Goal: Task Accomplishment & Management: Use online tool/utility

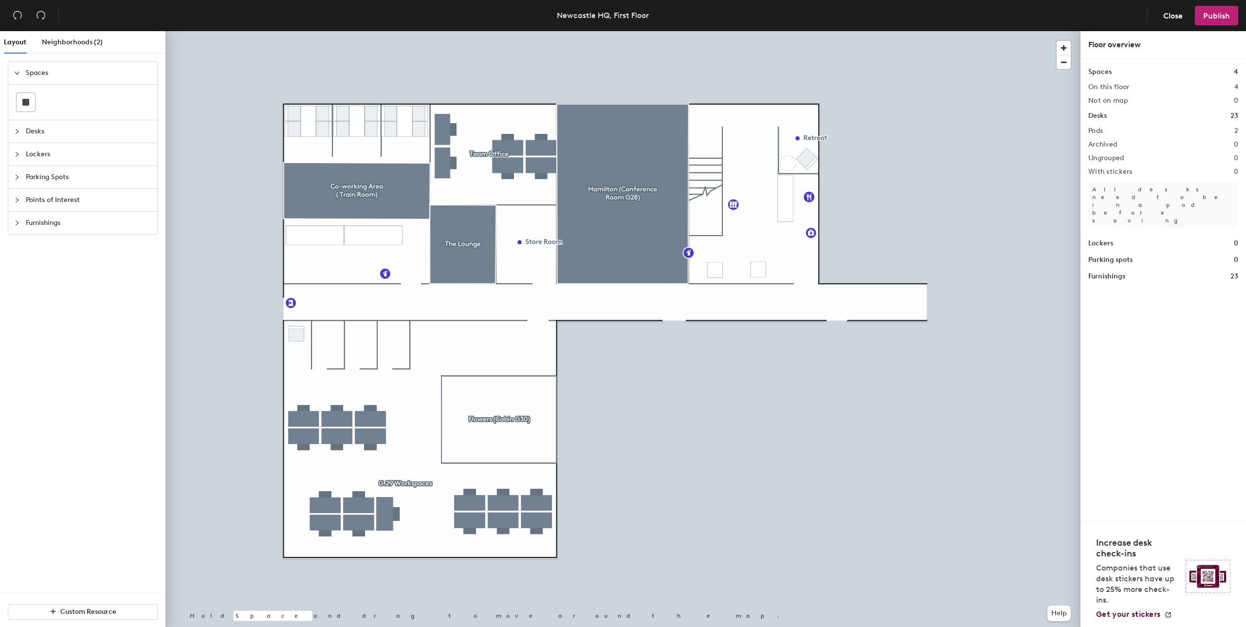
click at [64, 196] on span "Points of Interest" at bounding box center [89, 200] width 126 height 22
click at [33, 167] on span "Points of Interest" at bounding box center [89, 164] width 126 height 22
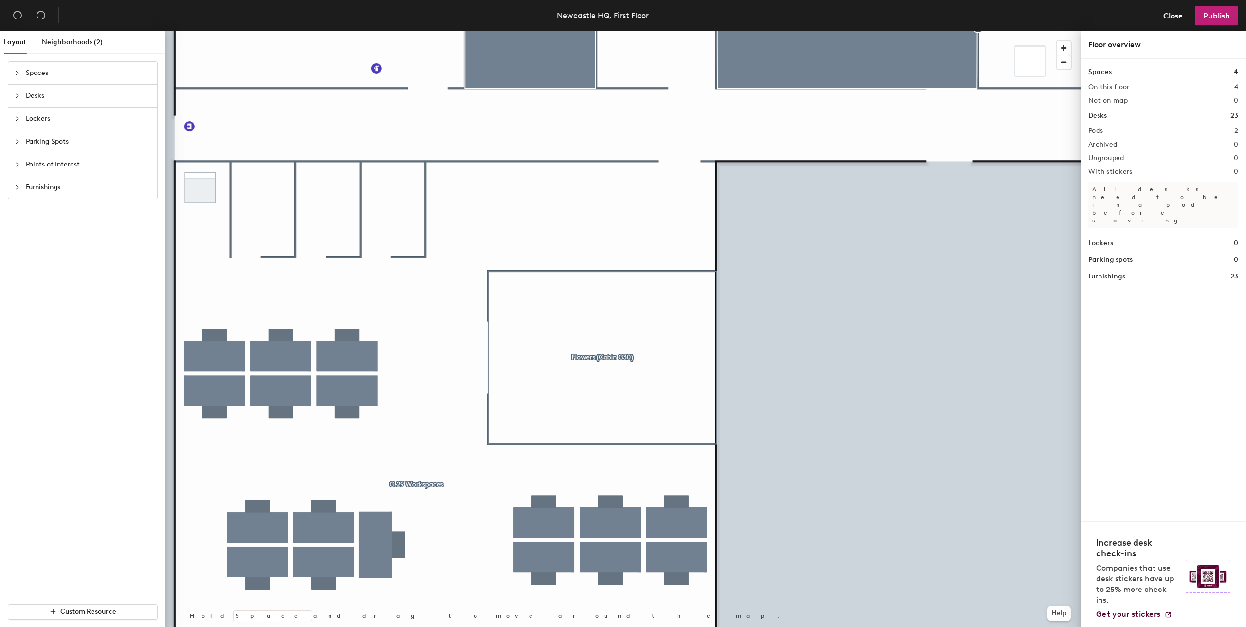
click at [17, 96] on icon "collapsed" at bounding box center [17, 96] width 6 height 6
click at [17, 96] on icon "expanded" at bounding box center [17, 96] width 6 height 6
click at [16, 73] on icon "collapsed" at bounding box center [17, 73] width 6 height 6
click at [29, 101] on div at bounding box center [26, 102] width 19 height 19
click at [25, 73] on div at bounding box center [20, 73] width 12 height 11
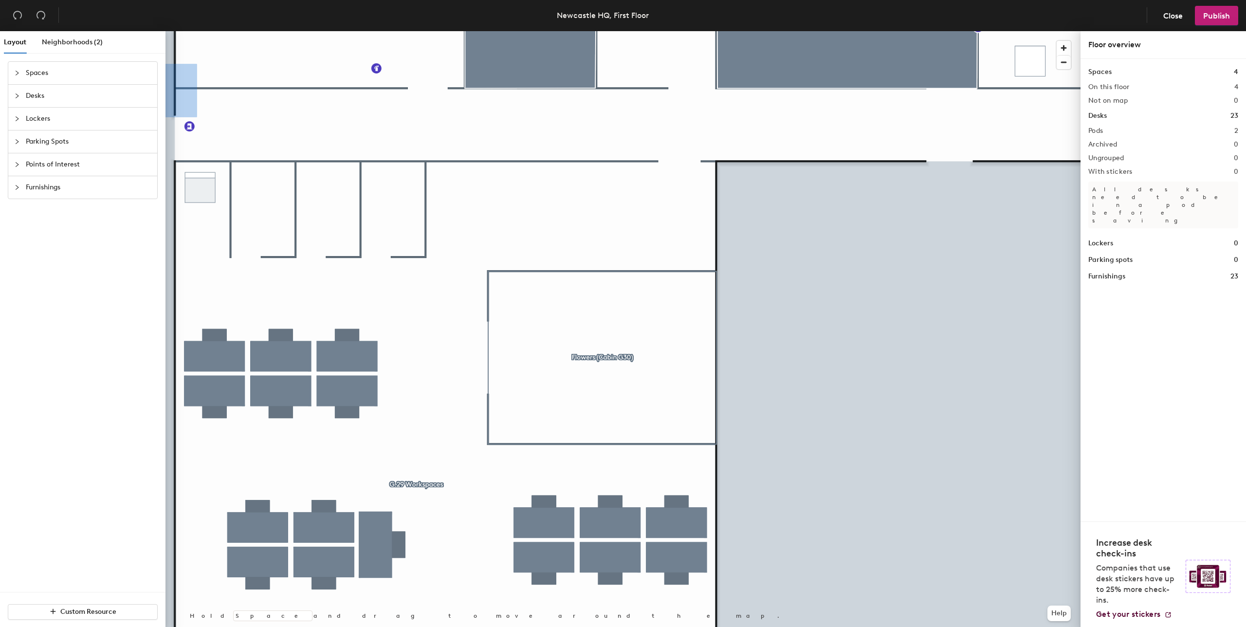
click at [37, 73] on span "Spaces" at bounding box center [89, 73] width 126 height 22
click at [19, 108] on div at bounding box center [26, 102] width 19 height 19
click at [92, 43] on span "Neighborhoods (2)" at bounding box center [72, 42] width 61 height 8
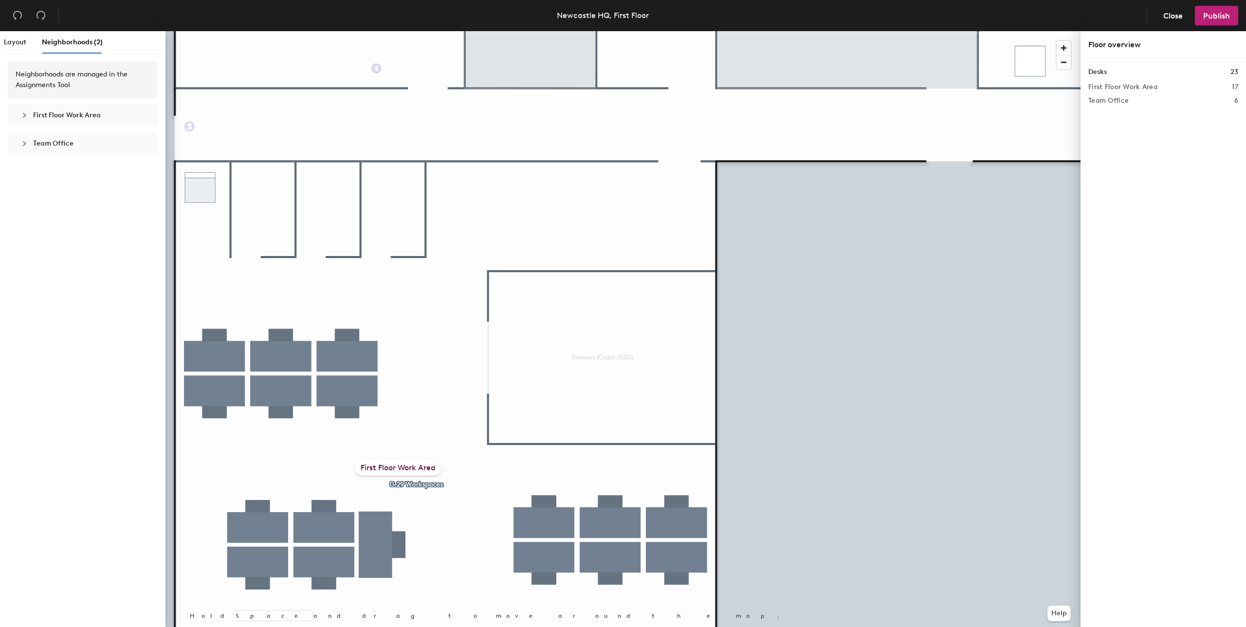
click at [55, 112] on span "First Floor Work Area" at bounding box center [67, 115] width 68 height 8
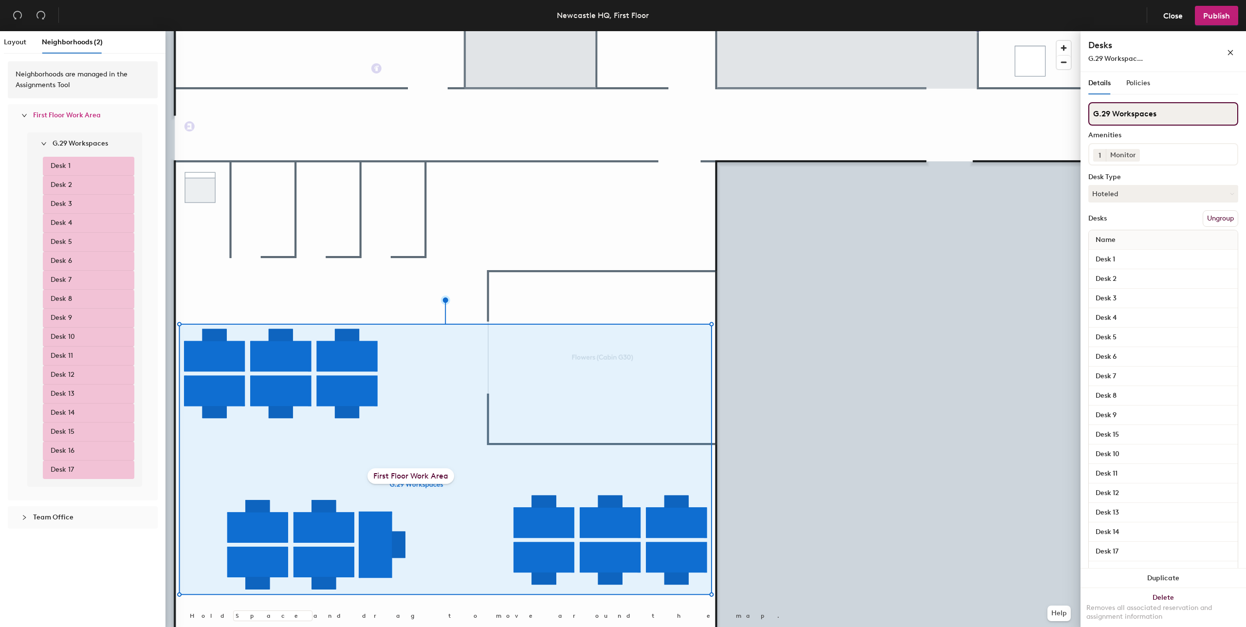
click at [1167, 113] on input "G.29 Workspaces" at bounding box center [1164, 113] width 150 height 23
type input "G.29 Workspaces - Ascoria Team"
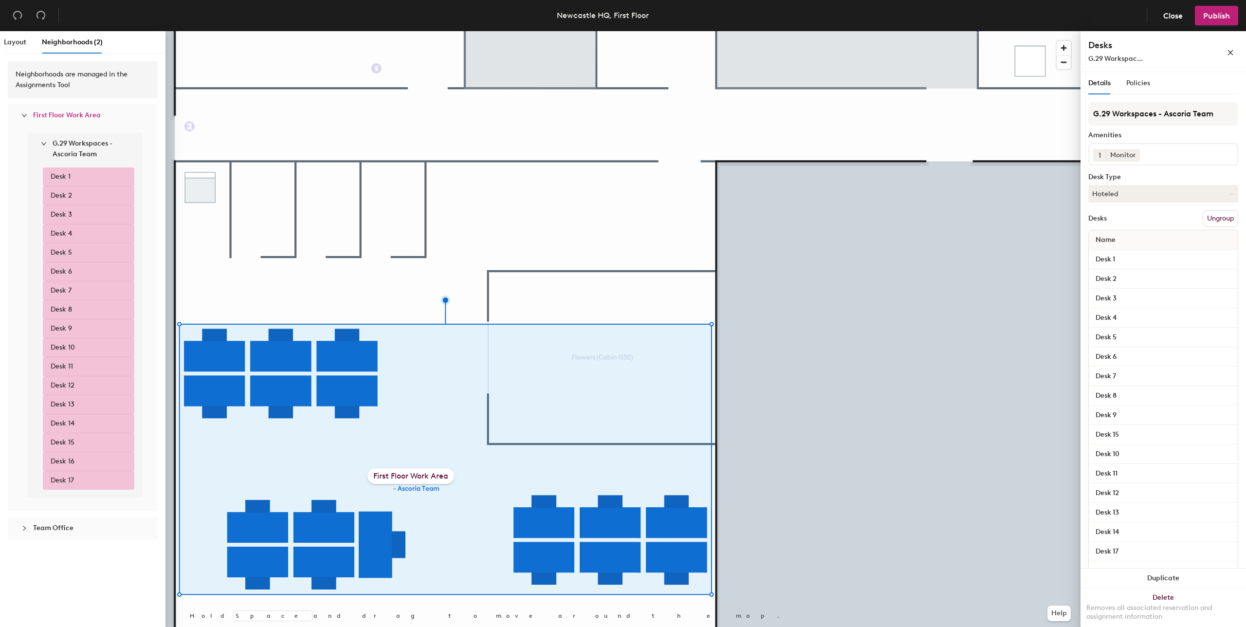
click at [1151, 82] on div "Details Policies" at bounding box center [1164, 83] width 150 height 22
click at [1141, 80] on span "Policies" at bounding box center [1139, 83] width 24 height 8
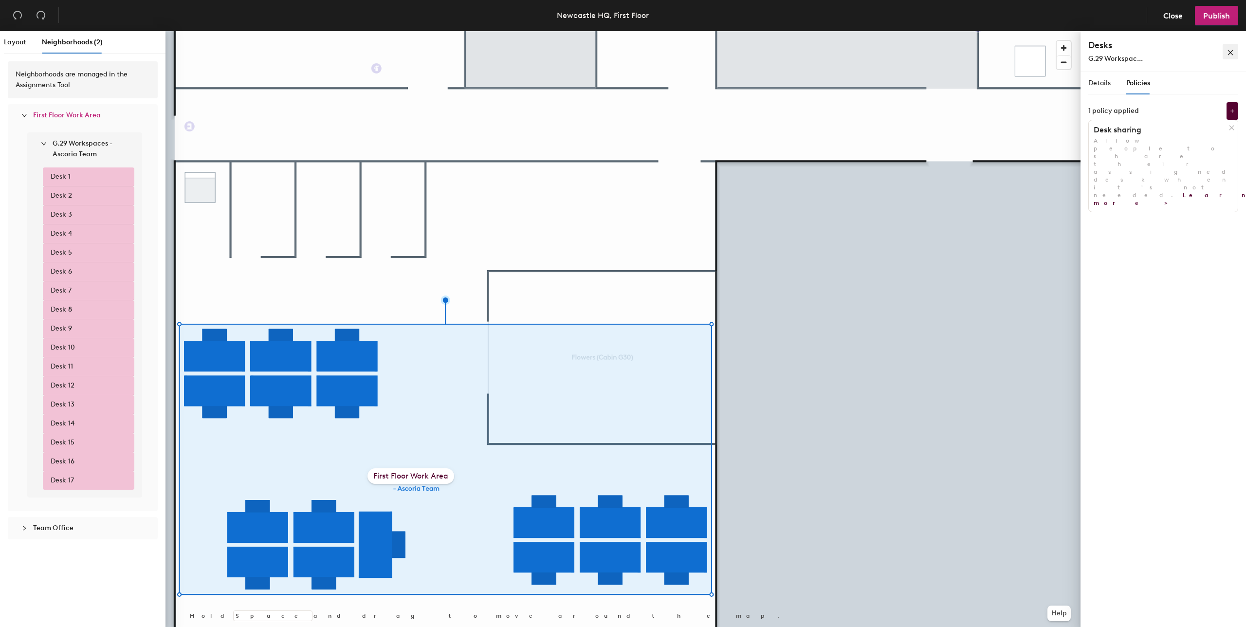
click at [1233, 52] on icon "close" at bounding box center [1230, 52] width 7 height 7
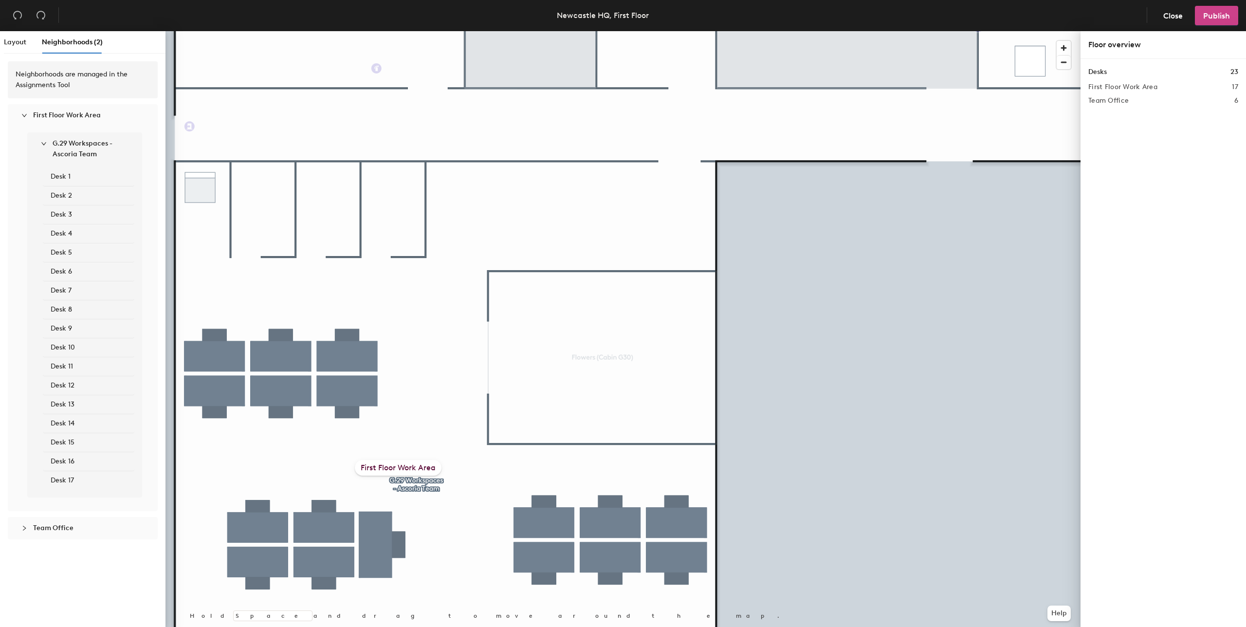
click at [1223, 22] on button "Publish" at bounding box center [1216, 15] width 43 height 19
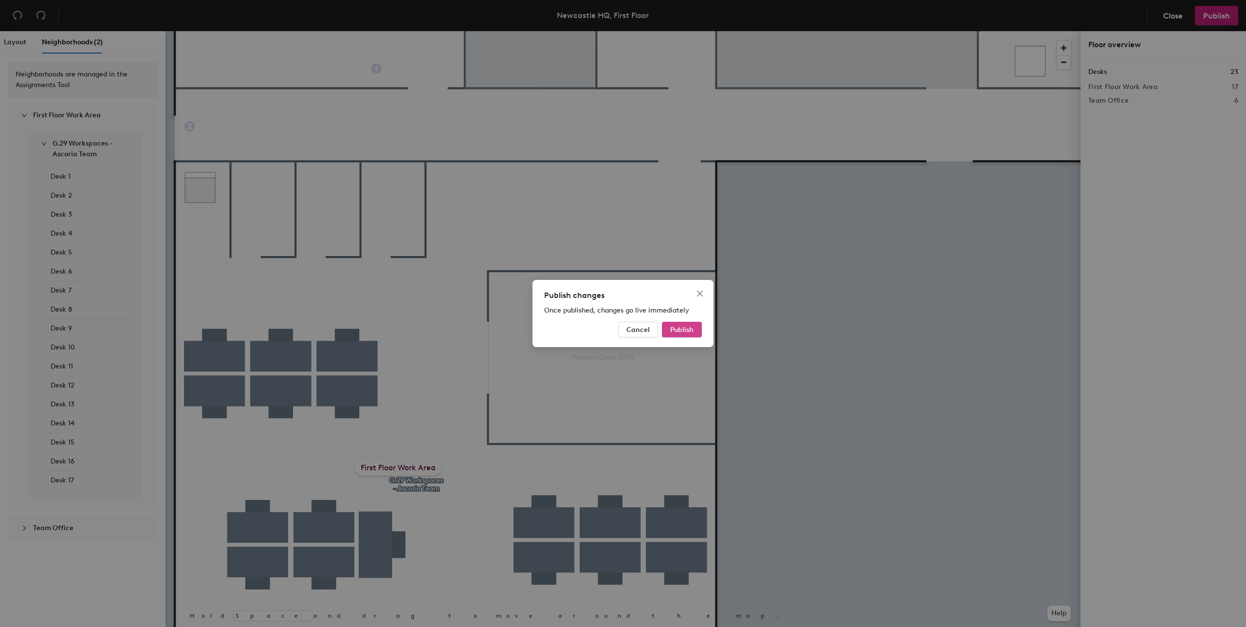
click at [696, 332] on button "Publish" at bounding box center [682, 330] width 40 height 16
